Goal: Task Accomplishment & Management: Manage account settings

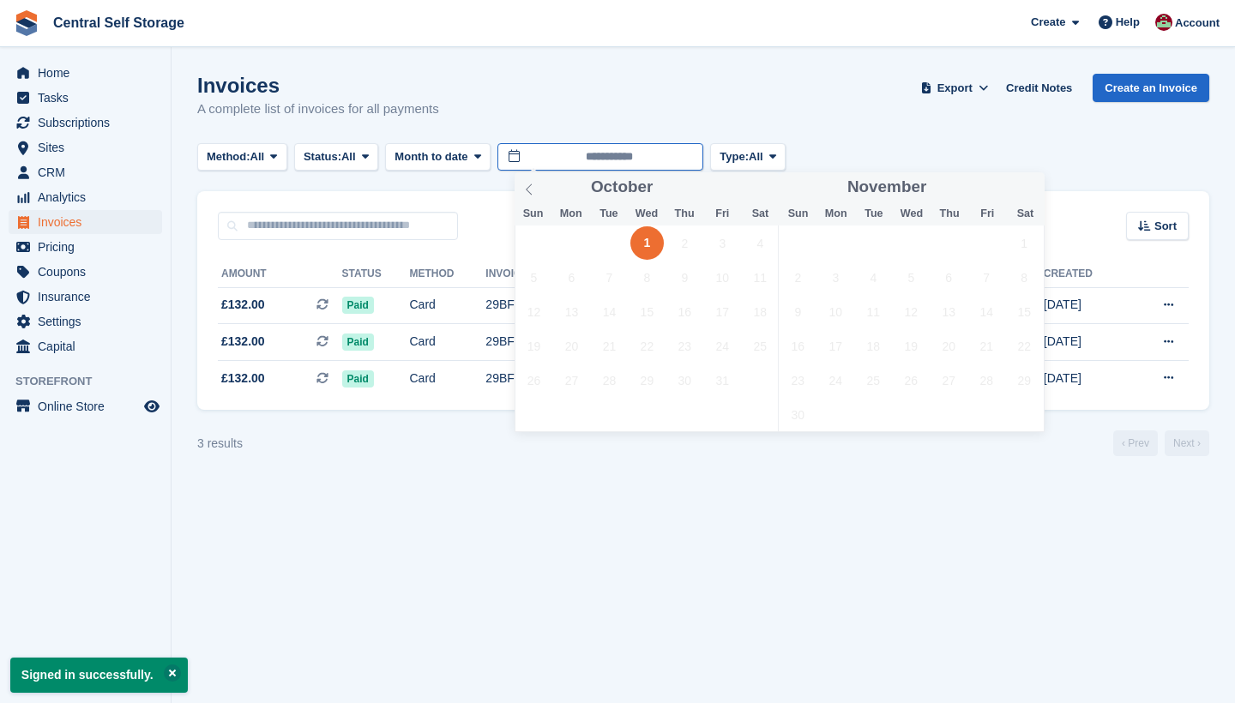
click at [534, 159] on input "**********" at bounding box center [601, 157] width 206 height 28
click at [534, 190] on icon at bounding box center [529, 190] width 12 height 12
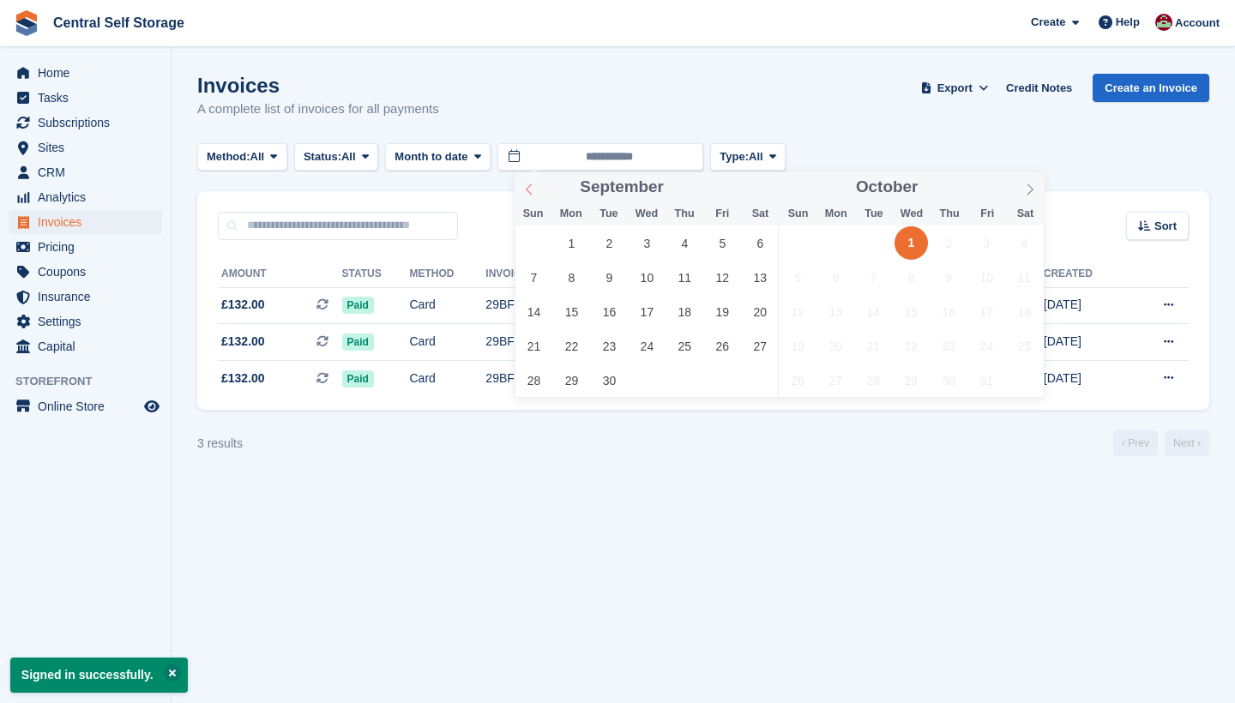
click at [534, 190] on icon at bounding box center [529, 190] width 12 height 12
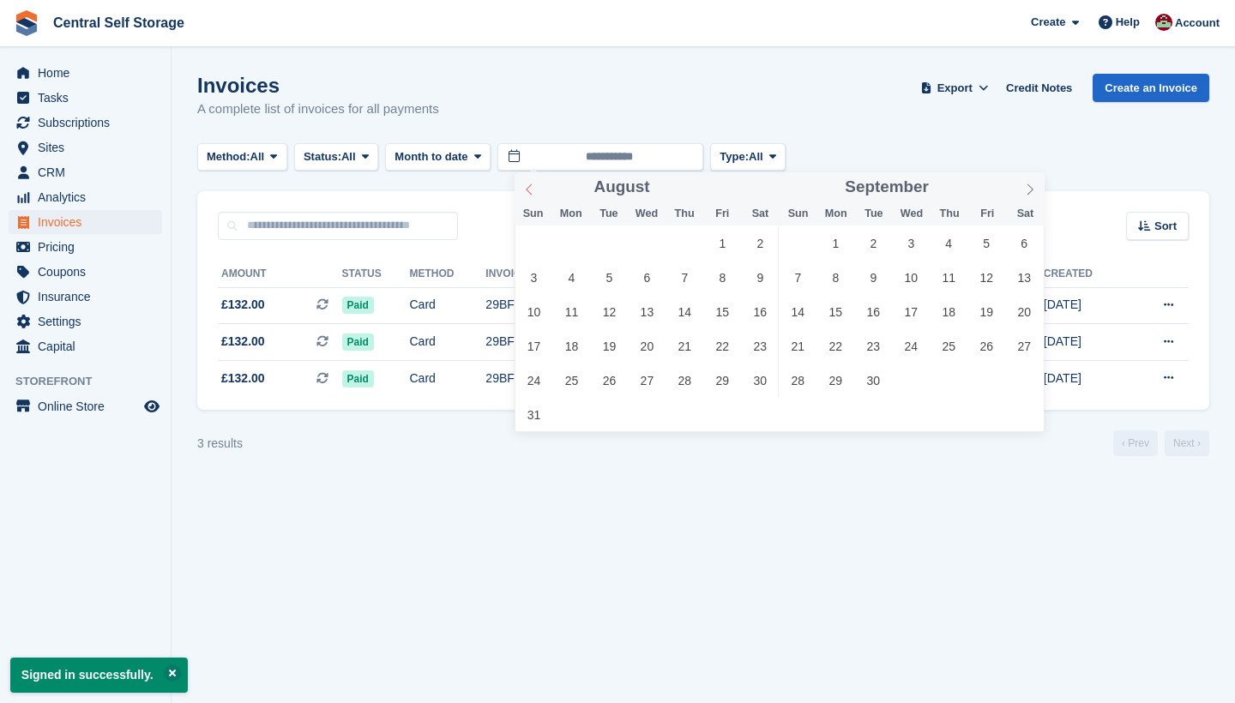
click at [534, 190] on icon at bounding box center [529, 190] width 12 height 12
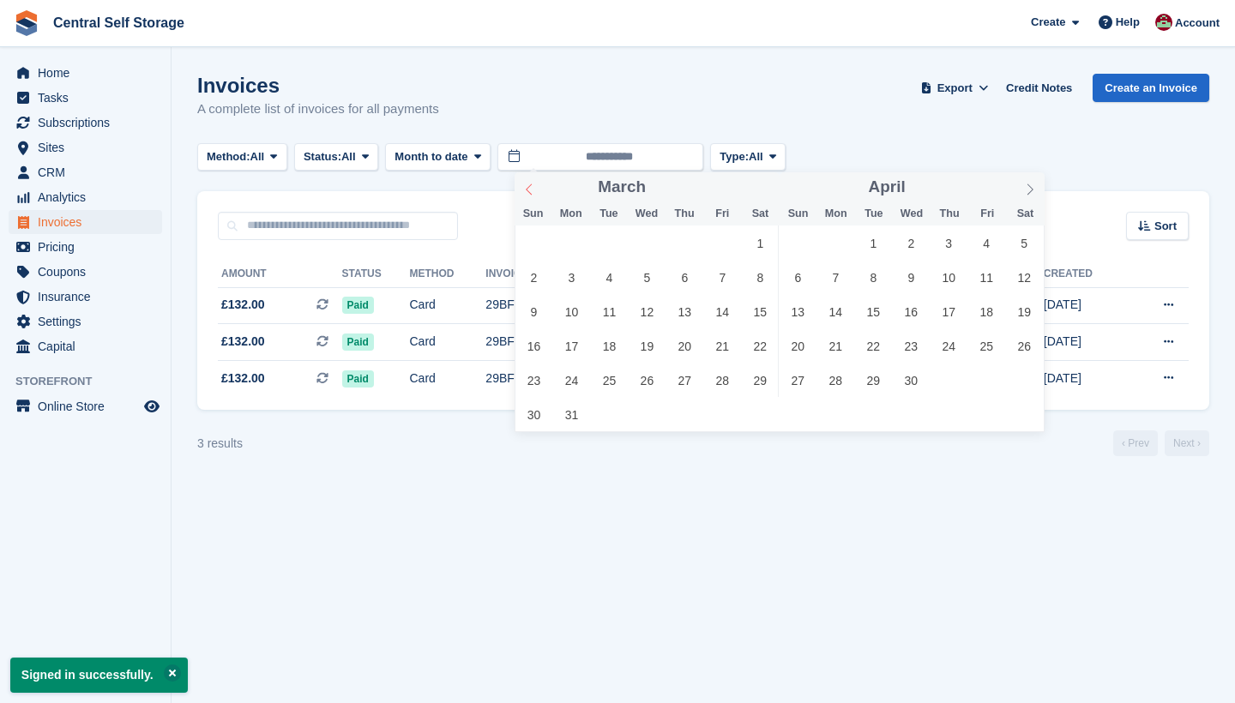
click at [534, 190] on icon at bounding box center [529, 190] width 12 height 12
type input "****"
click at [534, 190] on icon at bounding box center [529, 190] width 12 height 12
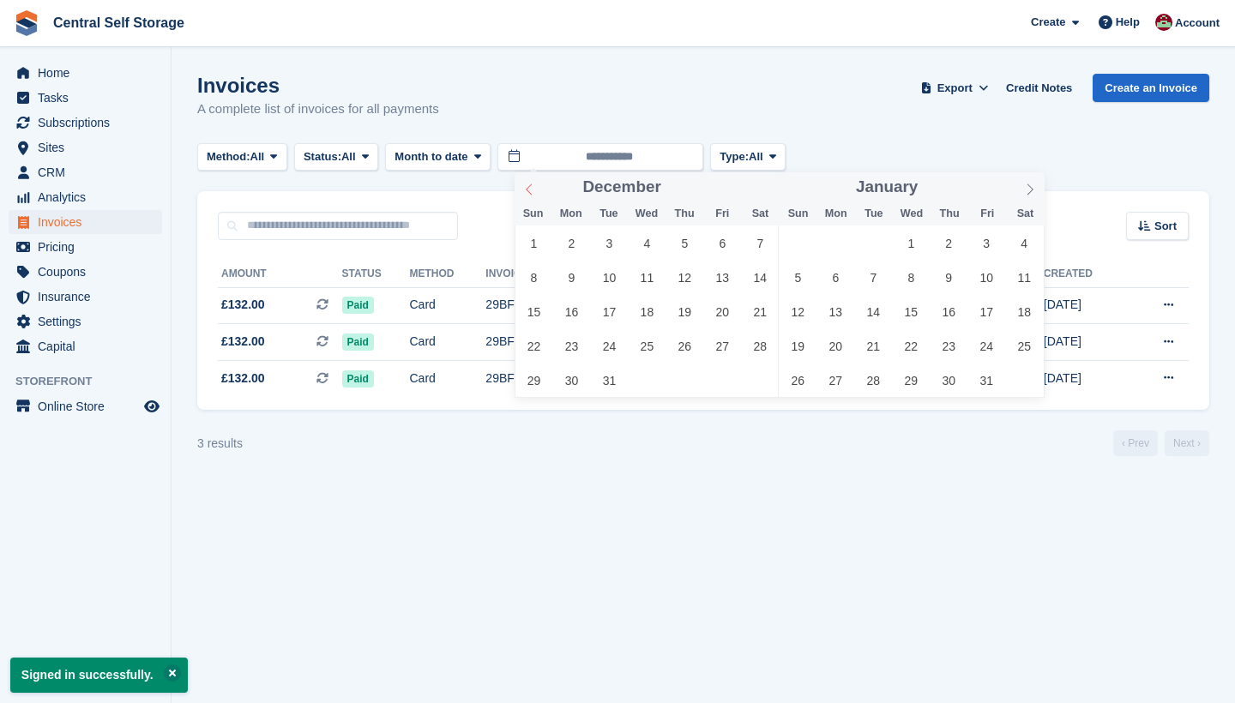
type input "****"
click at [533, 190] on icon at bounding box center [529, 190] width 12 height 12
click at [609, 235] on span "1" at bounding box center [609, 242] width 33 height 33
type input "**********"
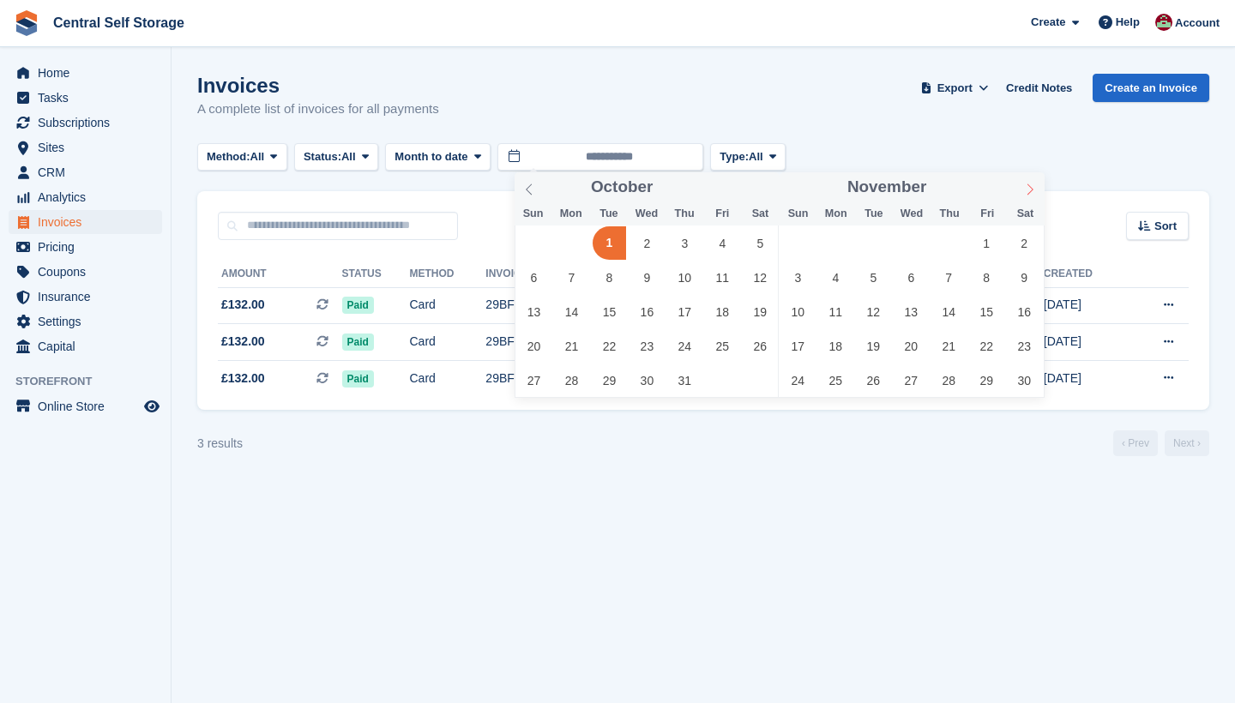
click at [1030, 190] on icon at bounding box center [1030, 190] width 12 height 12
click at [1029, 190] on icon at bounding box center [1030, 190] width 12 height 12
type input "****"
click at [1029, 190] on icon at bounding box center [1030, 190] width 12 height 12
type input "****"
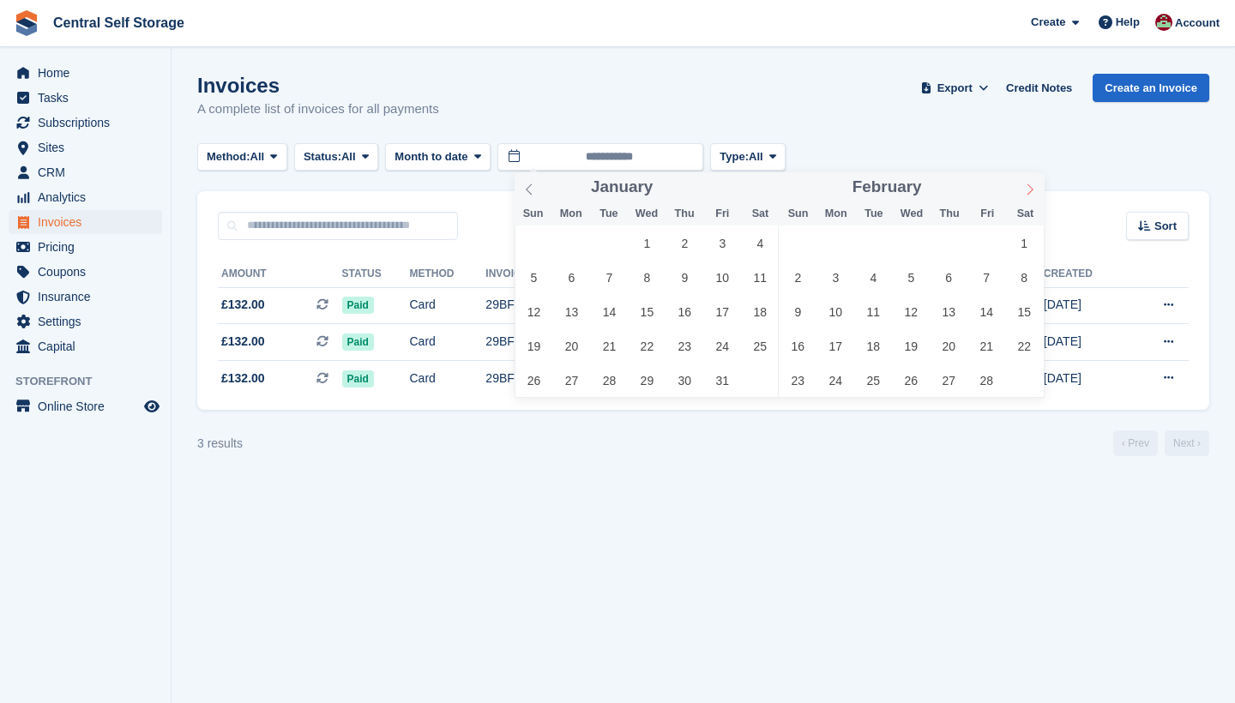
click at [1029, 190] on icon at bounding box center [1030, 190] width 12 height 12
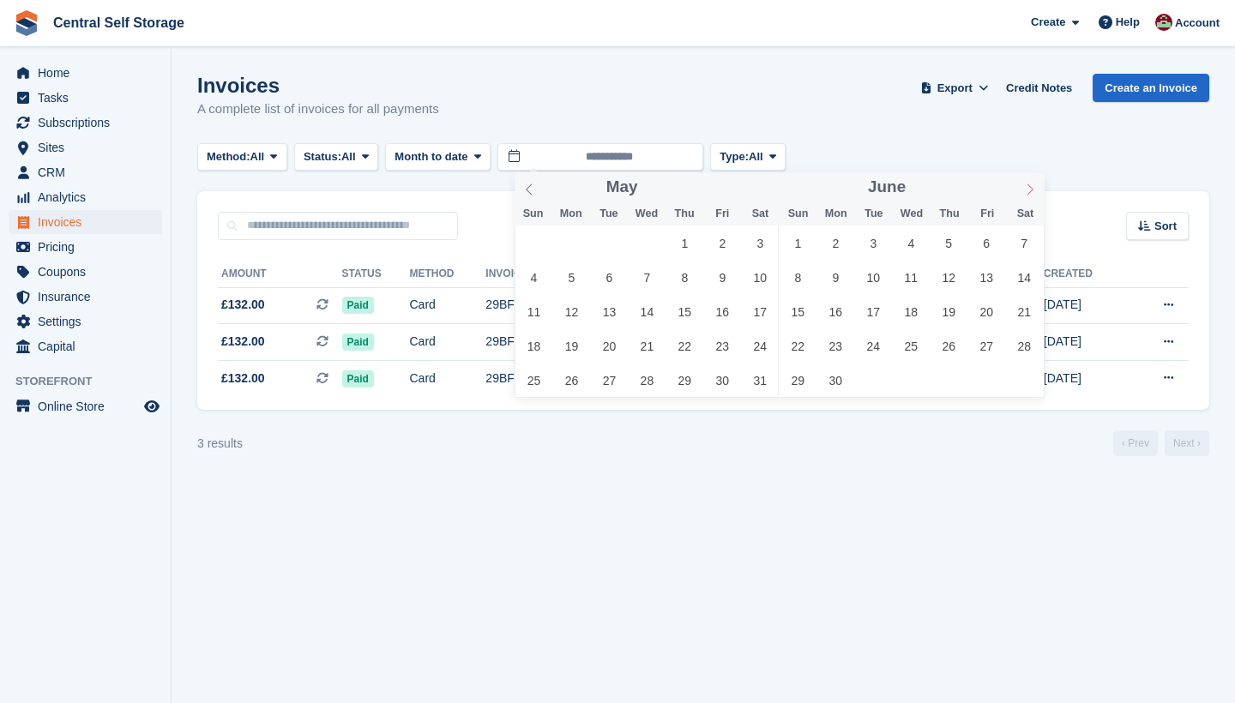
click at [1029, 190] on icon at bounding box center [1030, 190] width 12 height 12
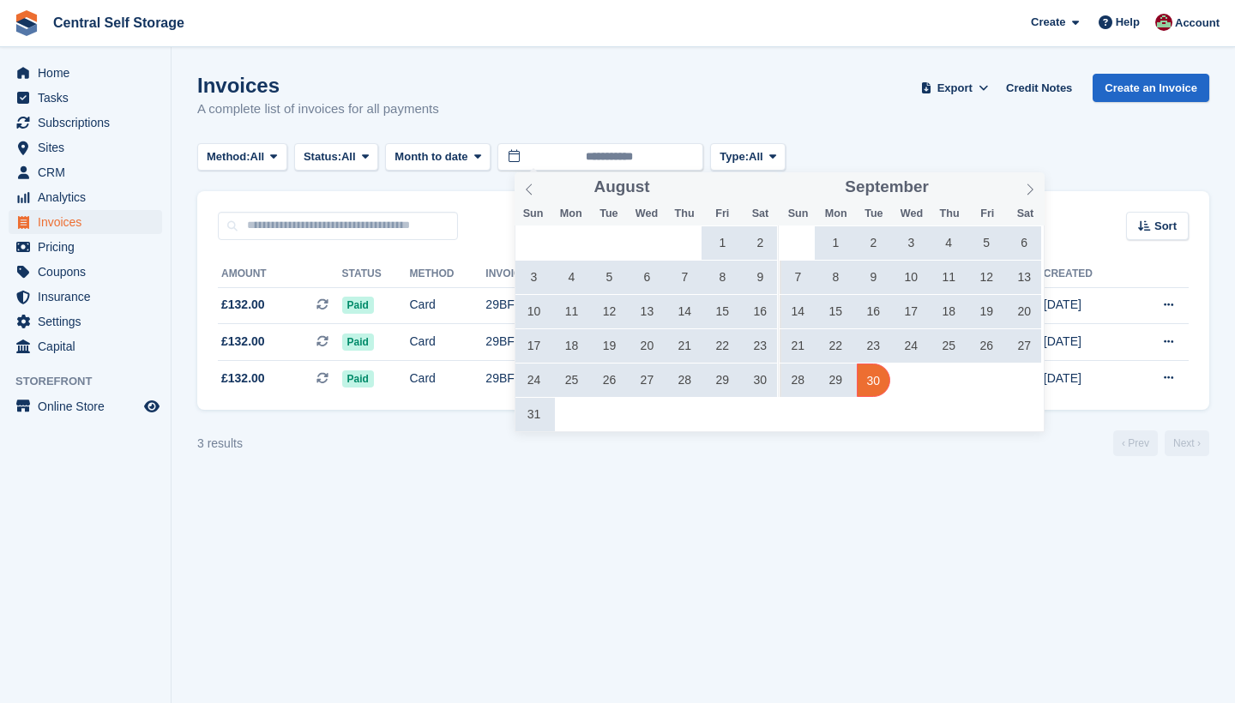
click at [882, 382] on span "30" at bounding box center [873, 380] width 33 height 33
type input "**********"
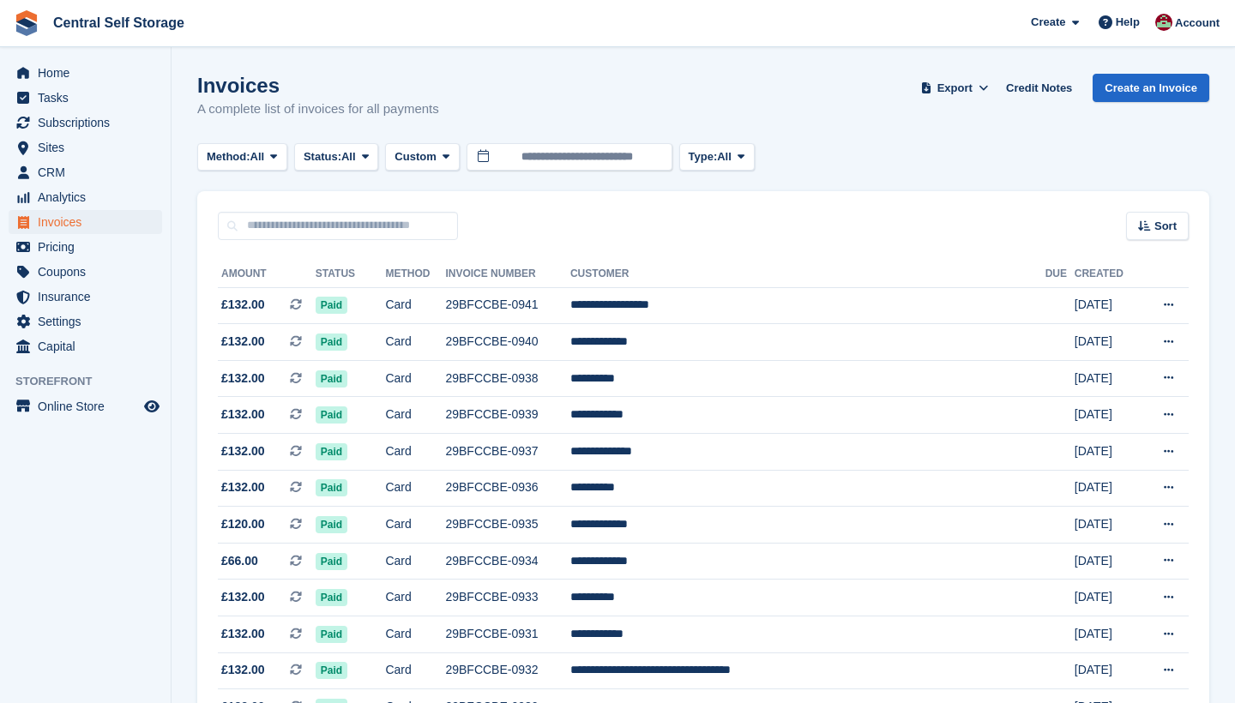
drag, startPoint x: 833, startPoint y: 233, endPoint x: 877, endPoint y: 178, distance: 70.2
click at [959, 75] on button "Export" at bounding box center [954, 88] width 75 height 28
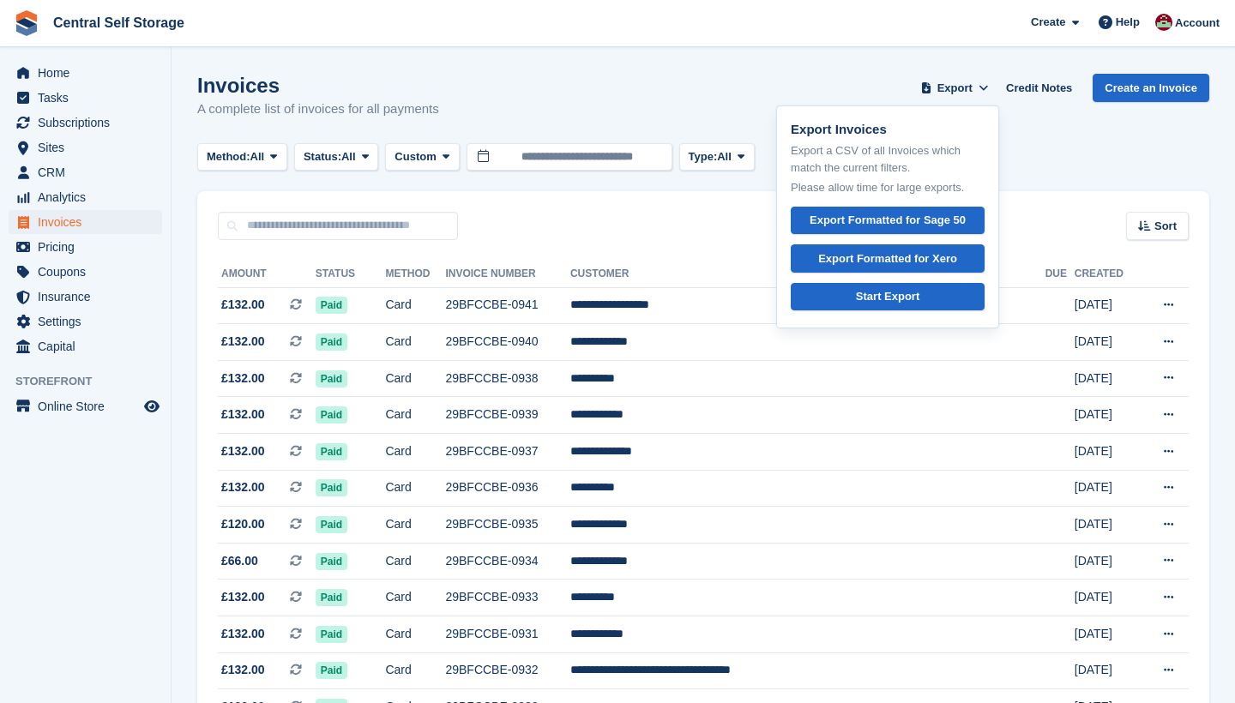
click at [1084, 133] on div "Invoices A complete list of invoices for all payments Export Export Invoices Ex…" at bounding box center [703, 107] width 1012 height 66
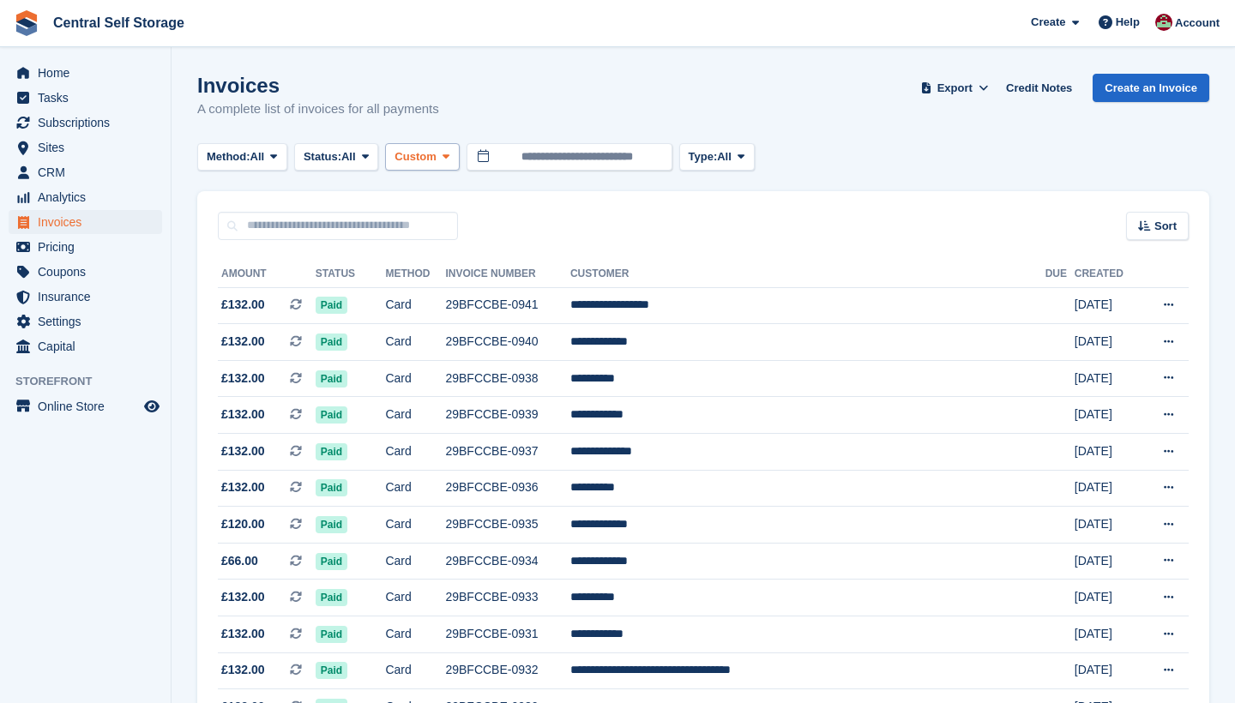
click at [451, 155] on button "Custom" at bounding box center [422, 157] width 74 height 28
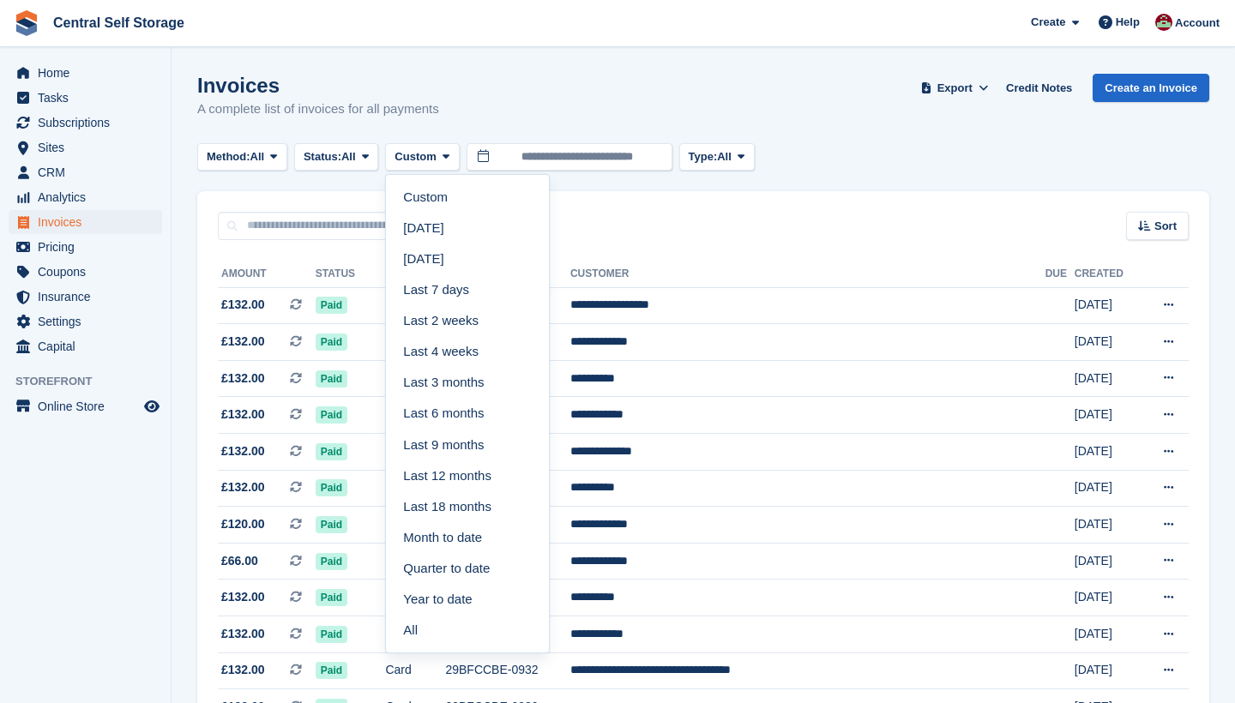
click at [408, 99] on div "Invoices A complete list of invoices for all payments" at bounding box center [318, 96] width 242 height 45
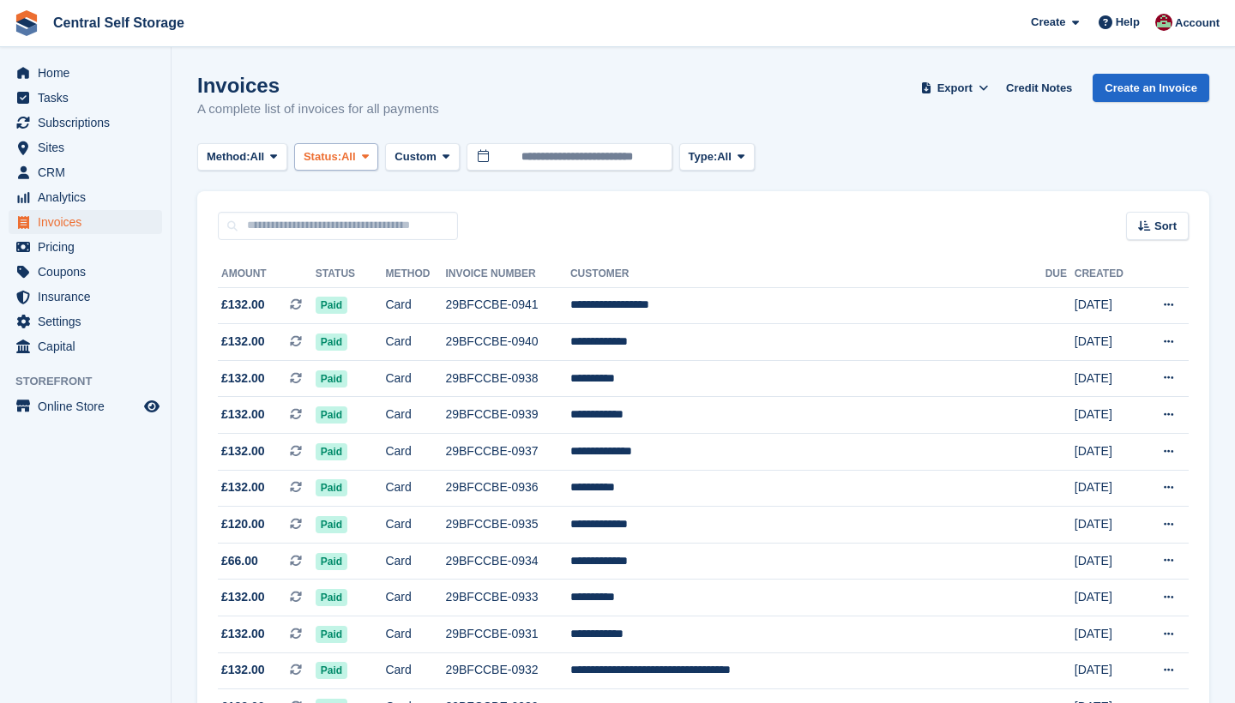
click at [356, 163] on span "All" at bounding box center [348, 156] width 15 height 17
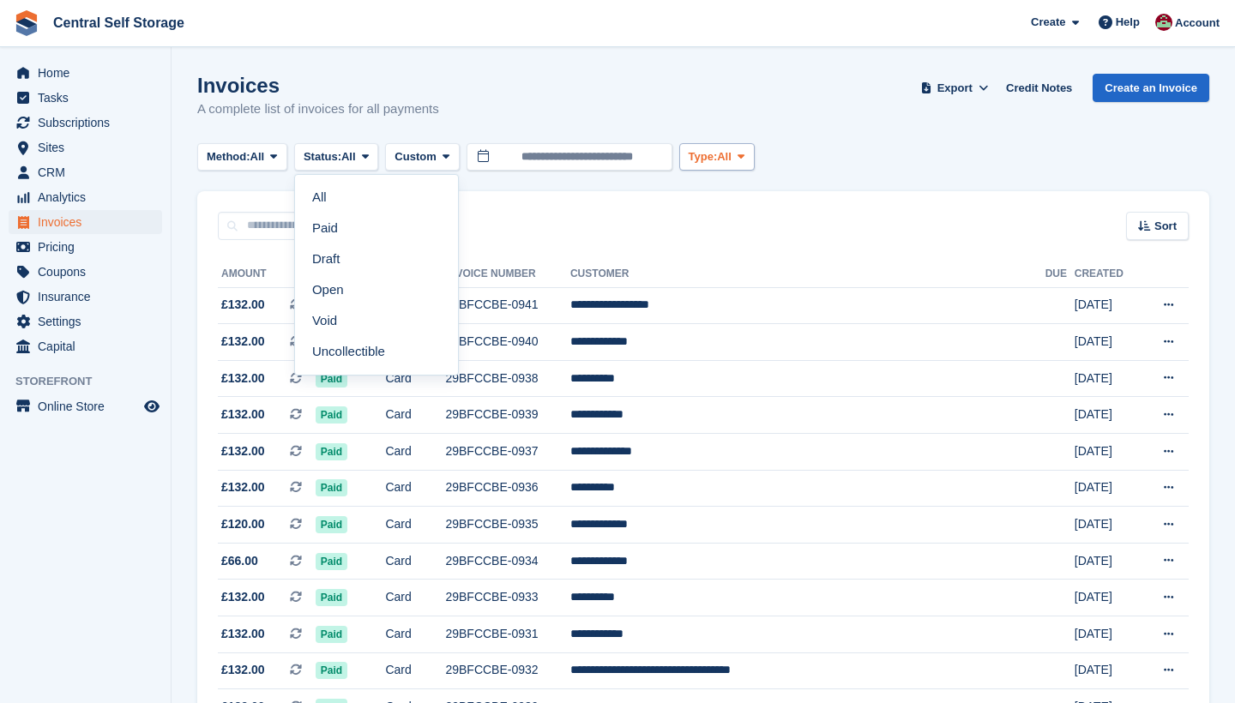
click at [745, 152] on icon at bounding box center [741, 156] width 7 height 11
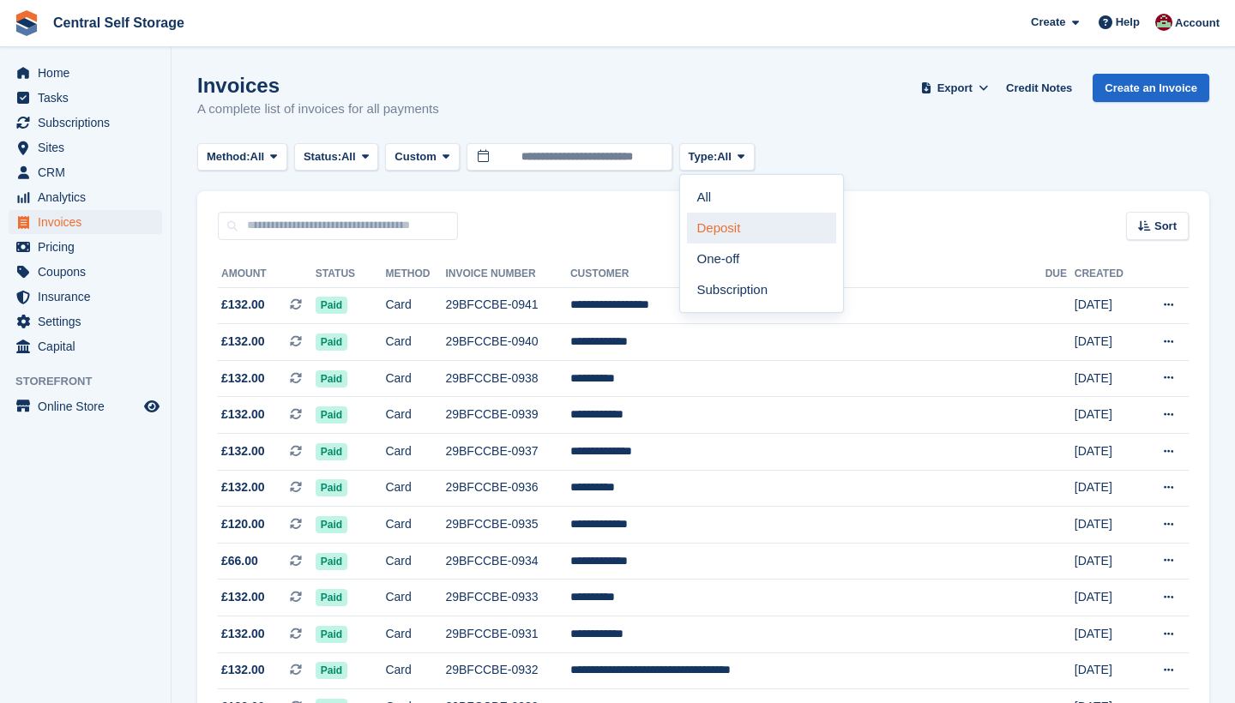
click at [746, 221] on link "Deposit" at bounding box center [761, 228] width 149 height 31
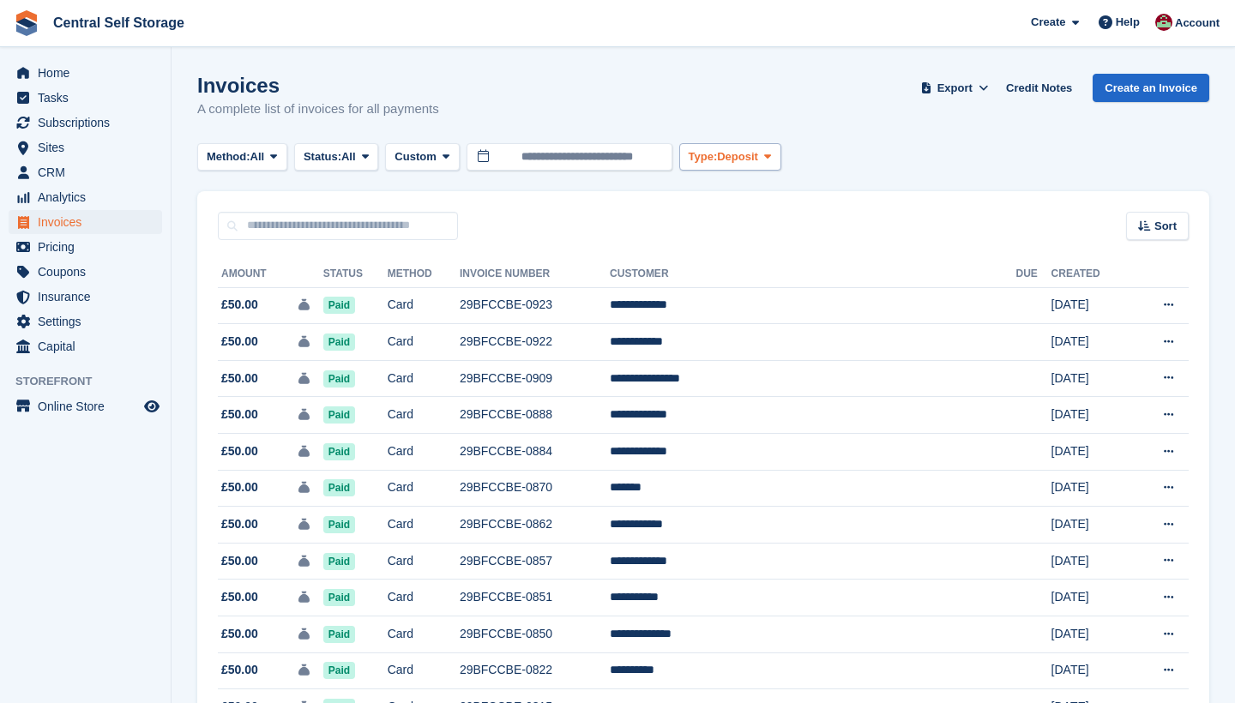
click at [758, 154] on span "Deposit" at bounding box center [737, 156] width 41 height 17
click at [775, 152] on span at bounding box center [768, 157] width 14 height 14
click at [850, 137] on div "Invoices A complete list of invoices for all payments Export Export Invoices Ex…" at bounding box center [703, 107] width 1012 height 66
click at [1134, 239] on div "Sort" at bounding box center [1157, 226] width 63 height 28
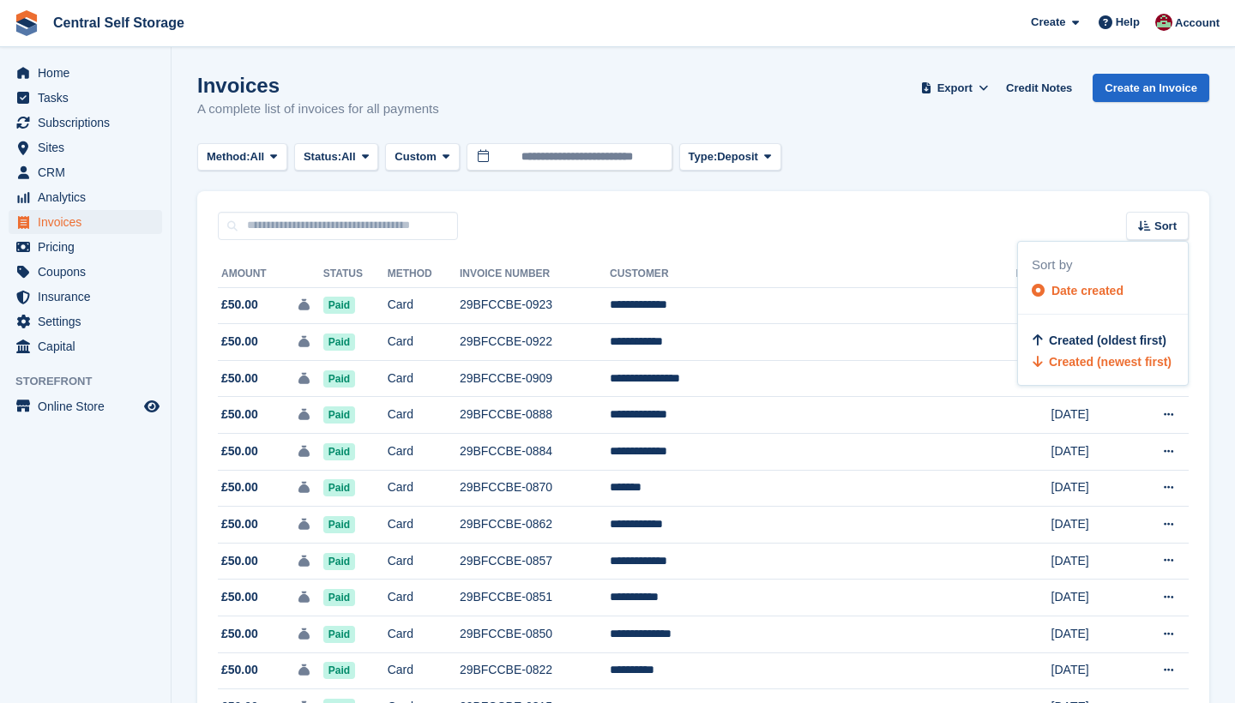
click at [233, 133] on div "Invoices A complete list of invoices for all payments Export Export Invoices Ex…" at bounding box center [703, 107] width 1012 height 66
click at [236, 143] on button "Method: All" at bounding box center [242, 157] width 90 height 28
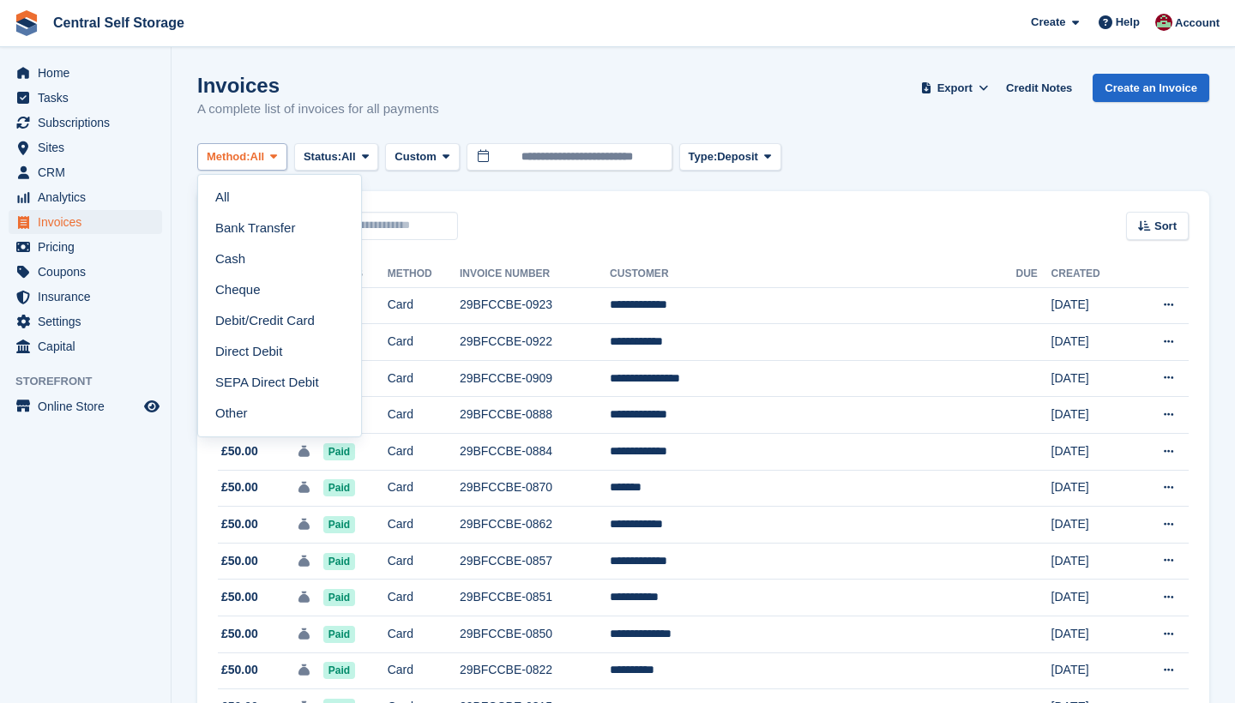
click at [264, 165] on button "Method: All" at bounding box center [242, 157] width 90 height 28
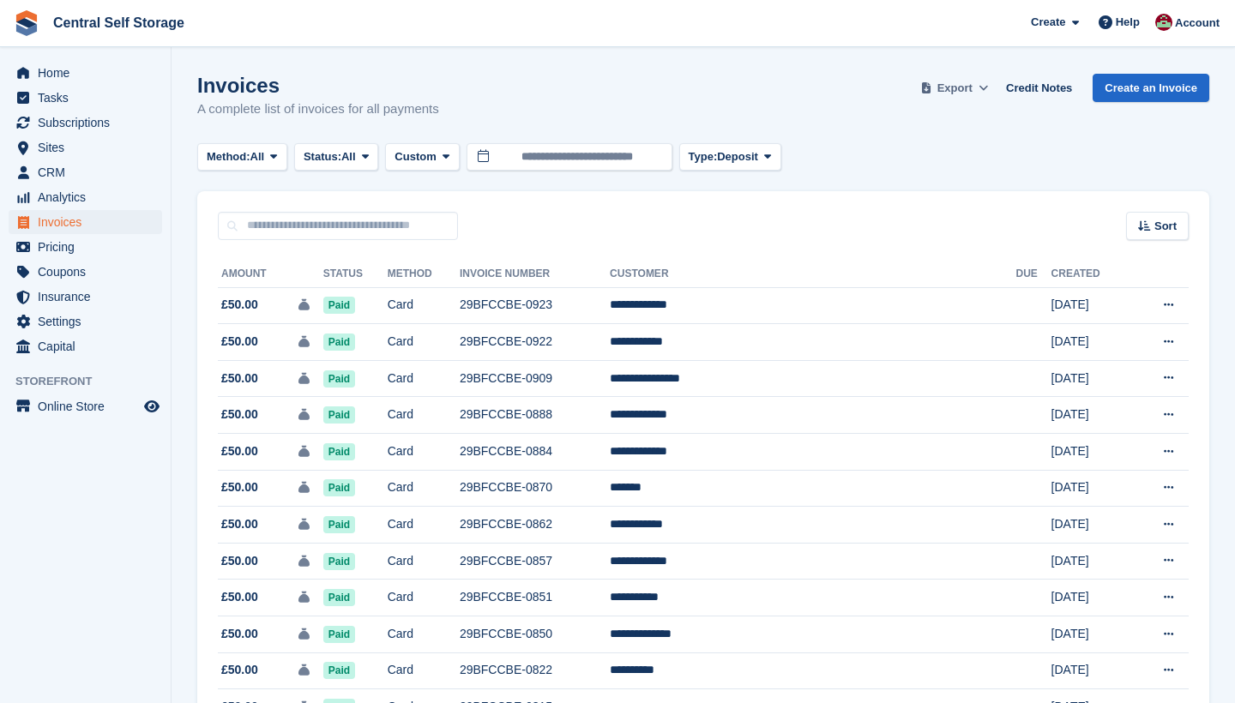
click at [981, 94] on span at bounding box center [983, 88] width 17 height 17
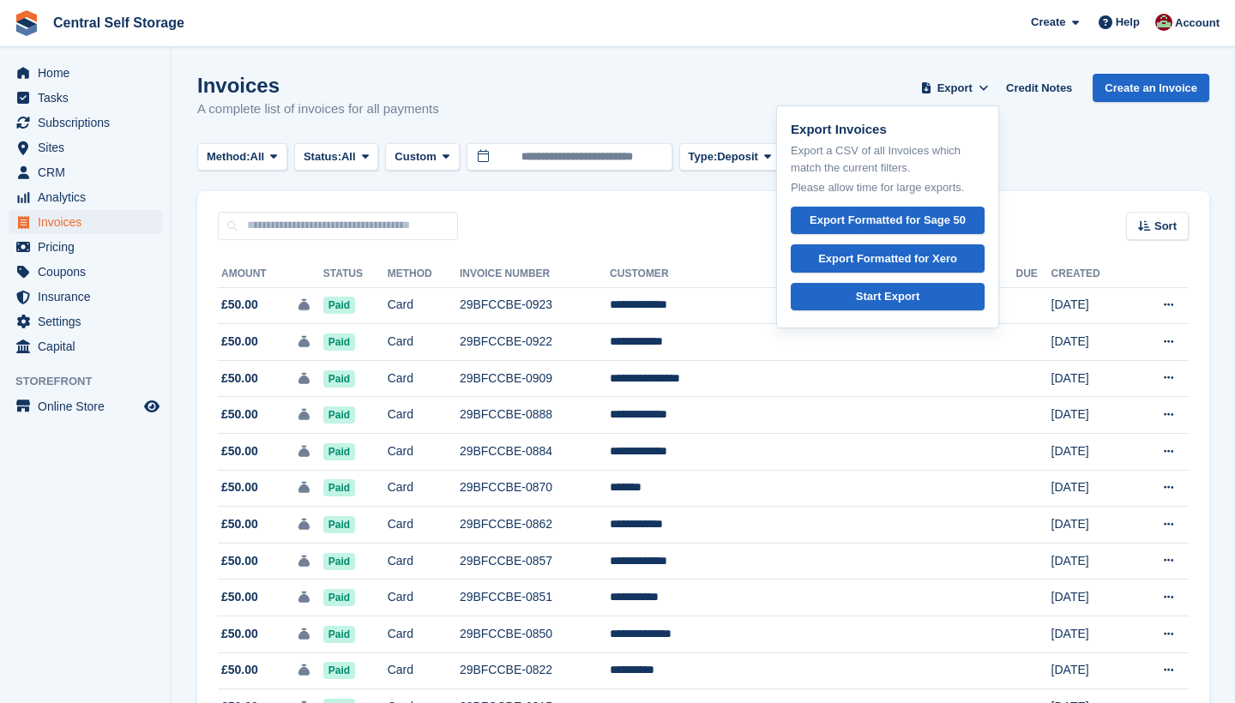
click at [1049, 131] on div "Invoices A complete list of invoices for all payments Export Export Invoices Ex…" at bounding box center [703, 107] width 1012 height 66
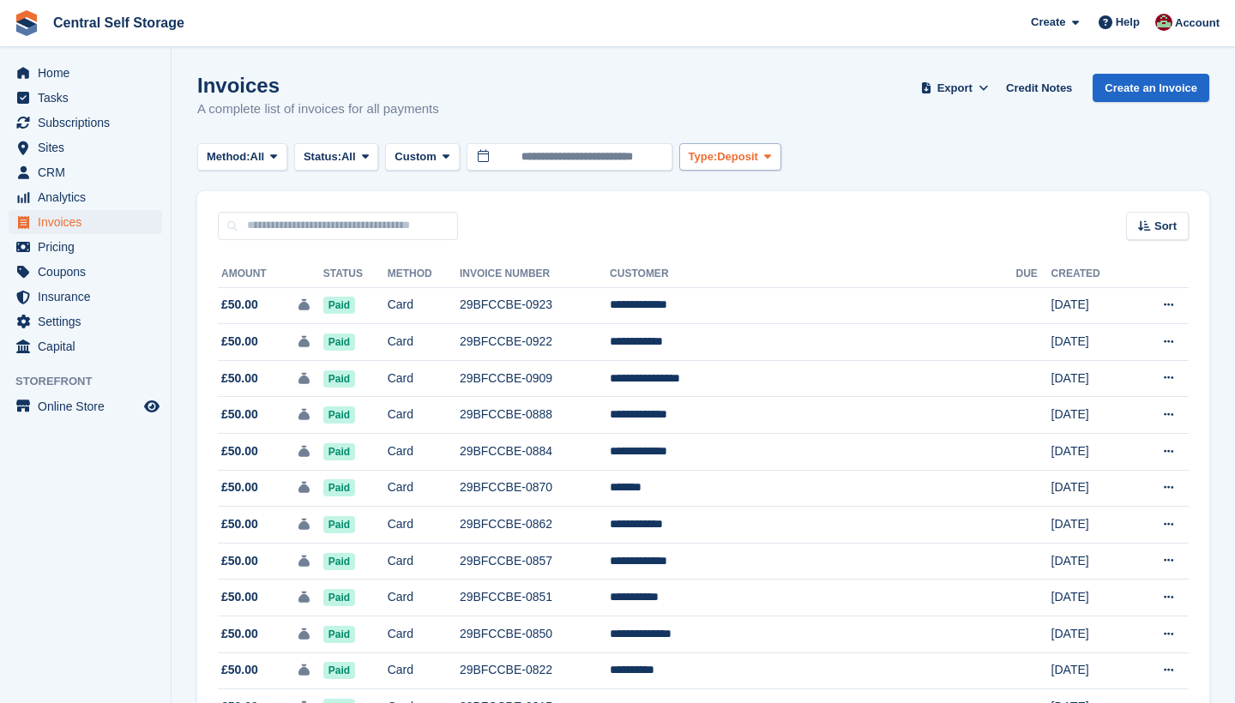
click at [758, 162] on span "Deposit" at bounding box center [737, 156] width 41 height 17
click at [741, 184] on link "All" at bounding box center [761, 197] width 149 height 31
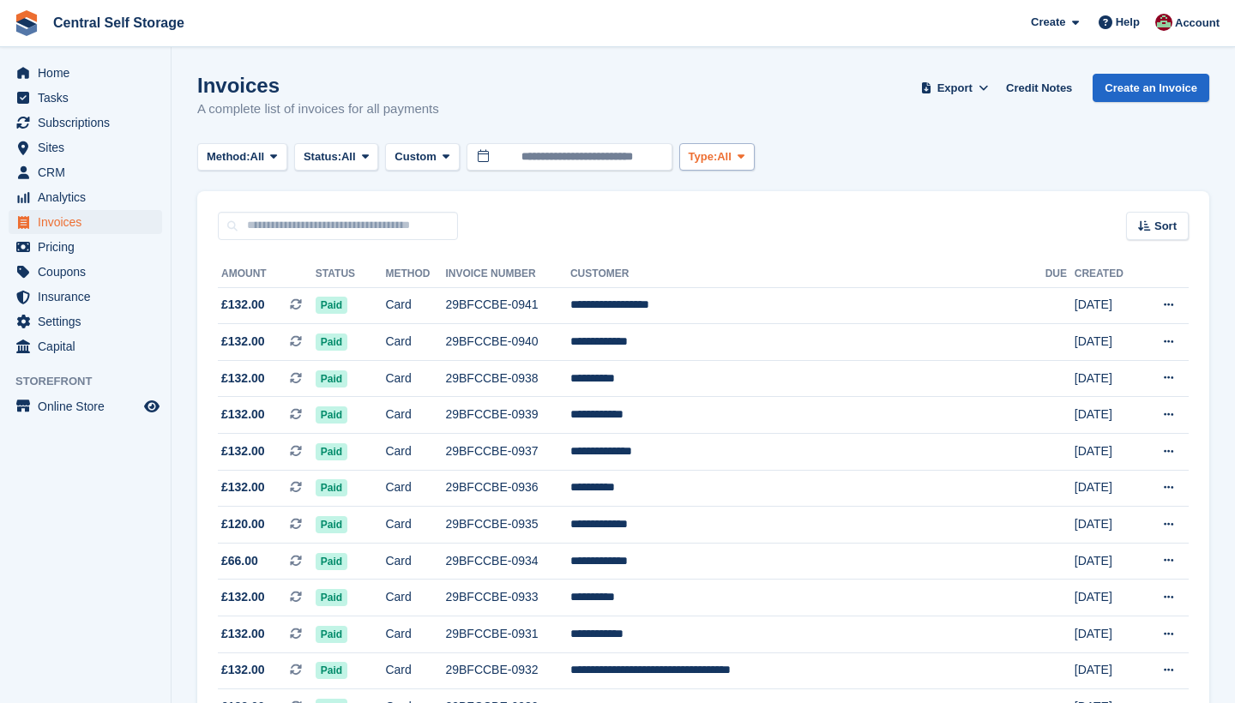
click at [748, 154] on span at bounding box center [741, 157] width 14 height 14
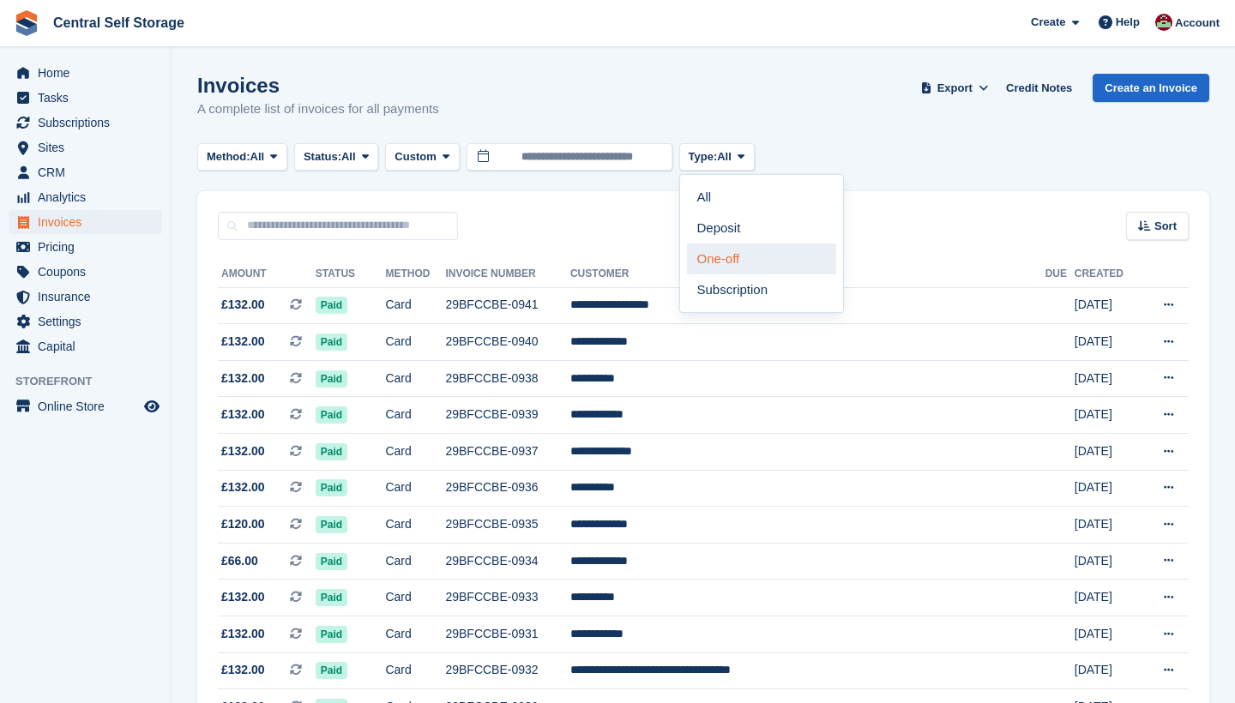
click at [731, 250] on link "One-off" at bounding box center [761, 259] width 149 height 31
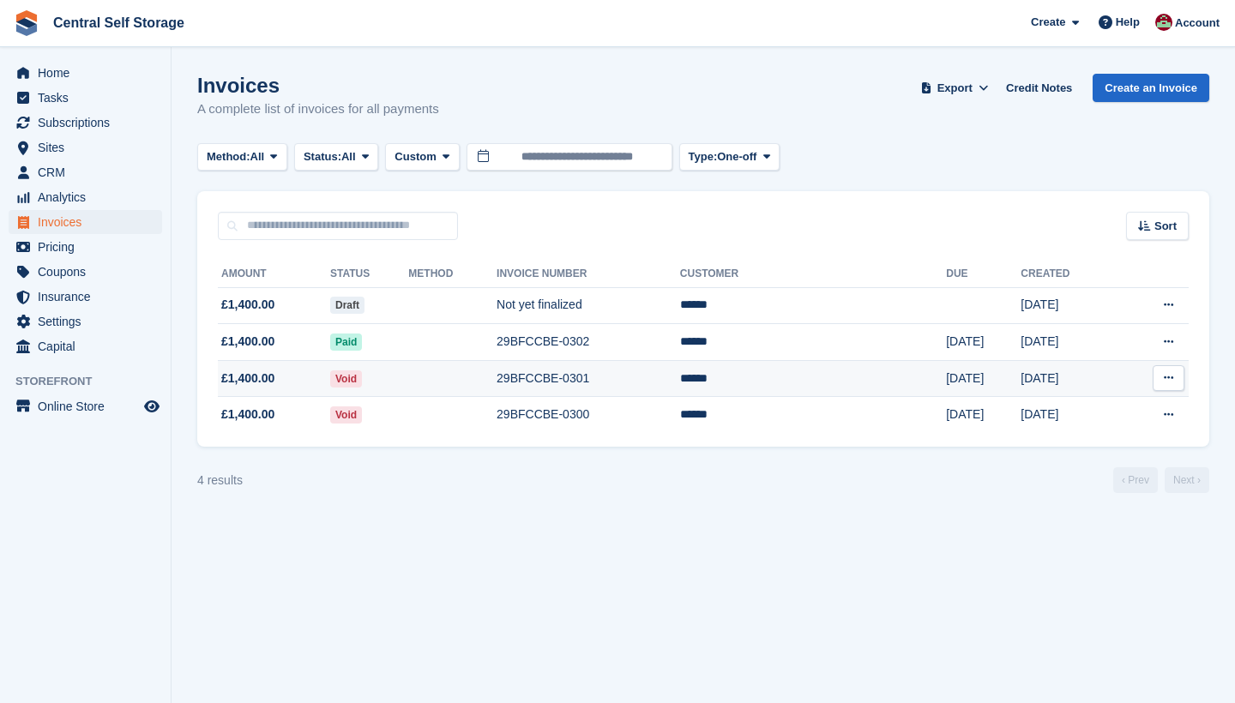
click at [1183, 377] on button at bounding box center [1169, 378] width 32 height 26
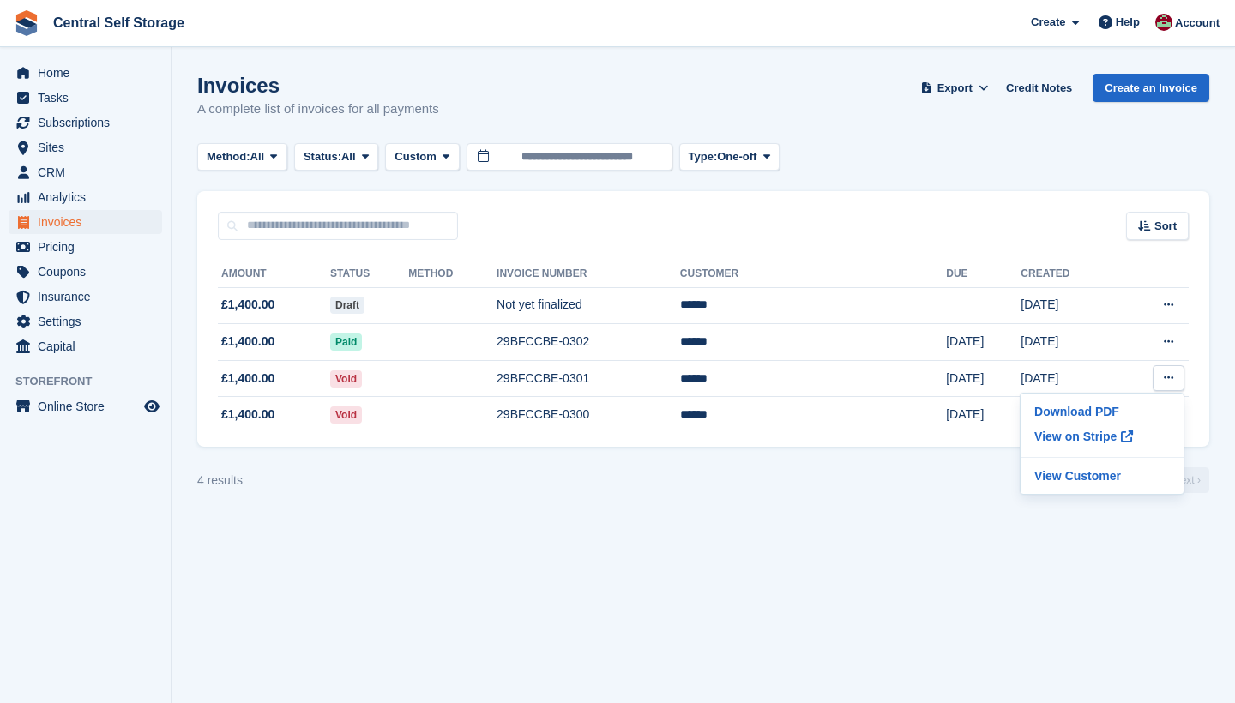
click at [1229, 376] on section "Invoices A complete list of invoices for all payments Export Export Invoices Ex…" at bounding box center [704, 351] width 1064 height 703
